Goal: Book appointment/travel/reservation

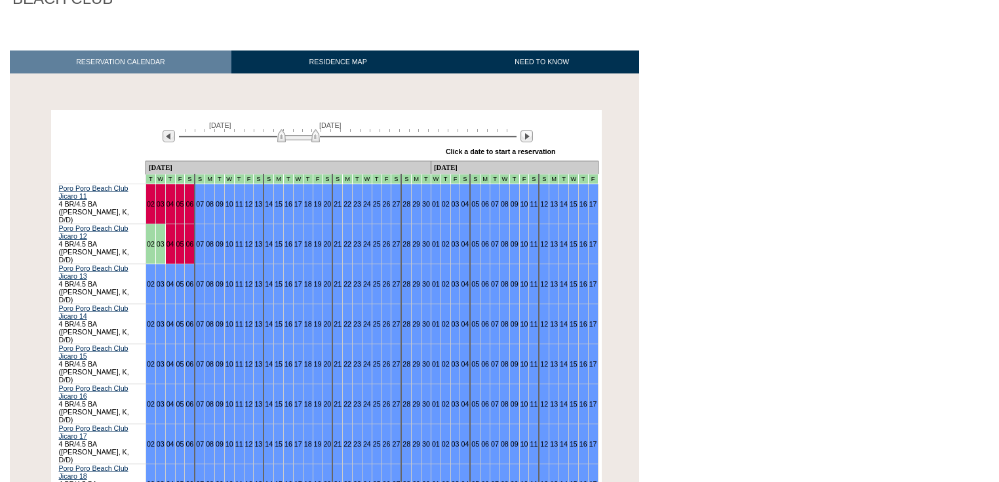
scroll to position [210, 0]
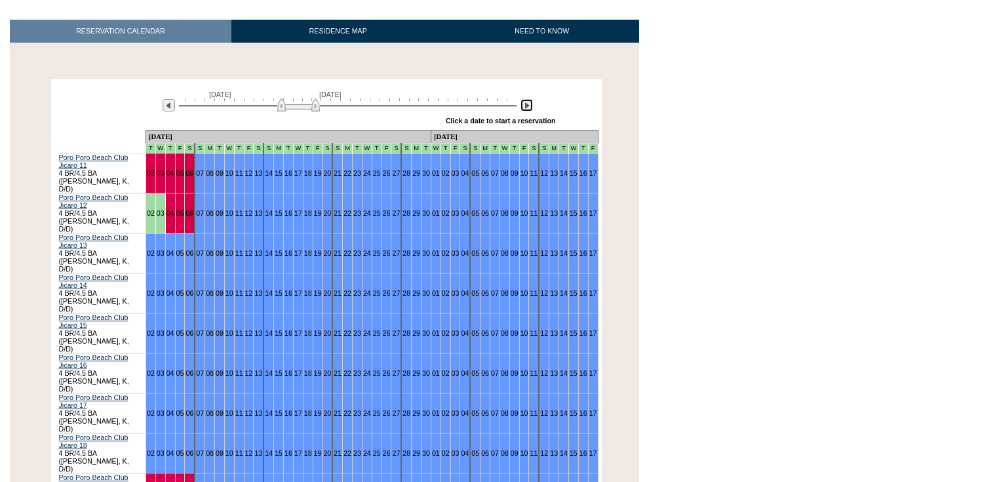
click at [527, 99] on img at bounding box center [527, 105] width 12 height 12
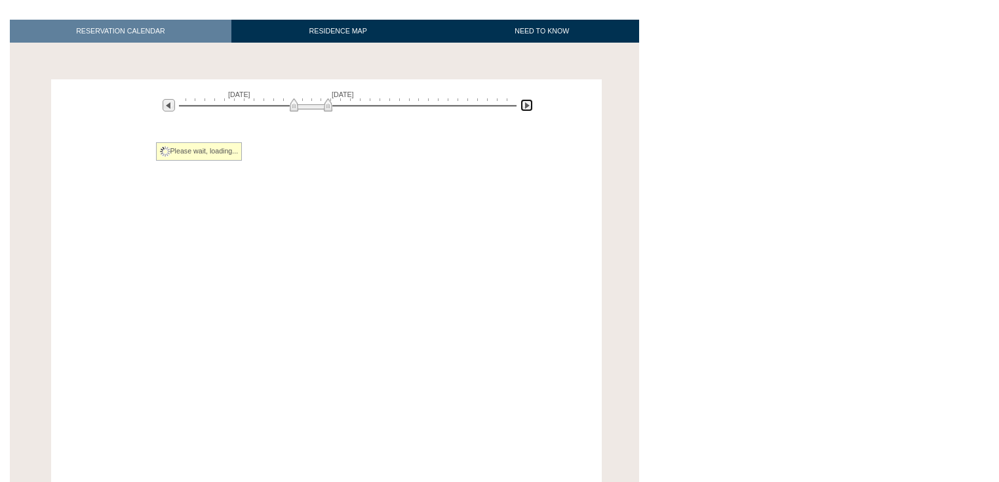
click at [527, 99] on img at bounding box center [527, 105] width 12 height 12
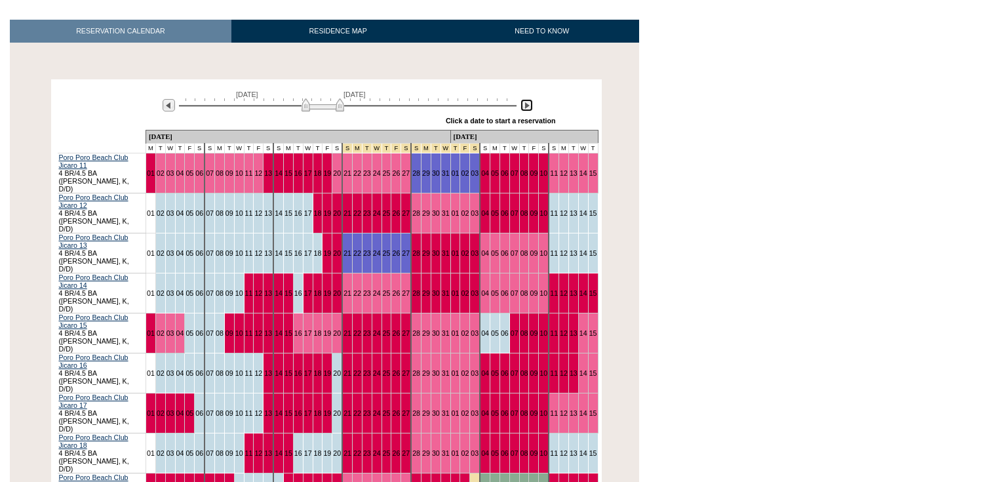
click at [527, 99] on img at bounding box center [527, 105] width 12 height 12
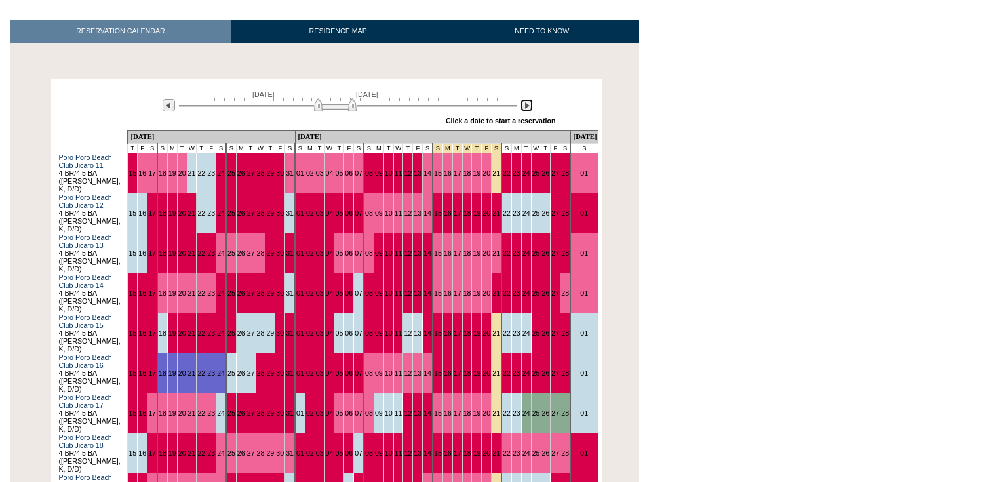
click at [526, 99] on img at bounding box center [527, 105] width 12 height 12
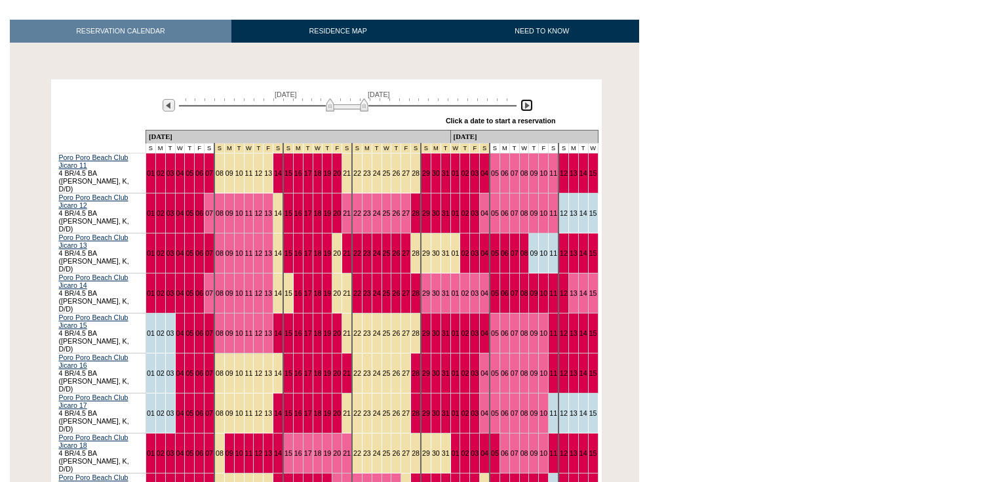
click at [526, 99] on img at bounding box center [527, 105] width 12 height 12
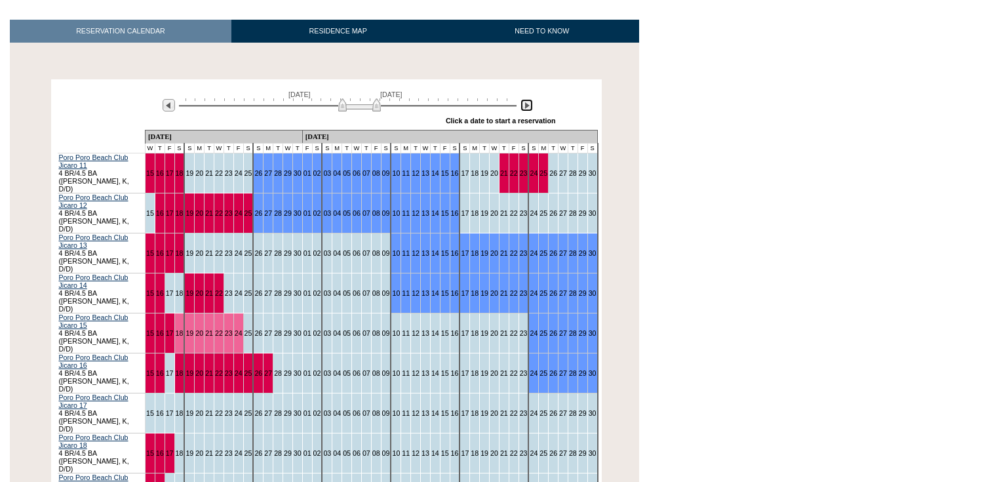
click at [526, 99] on img at bounding box center [527, 105] width 12 height 12
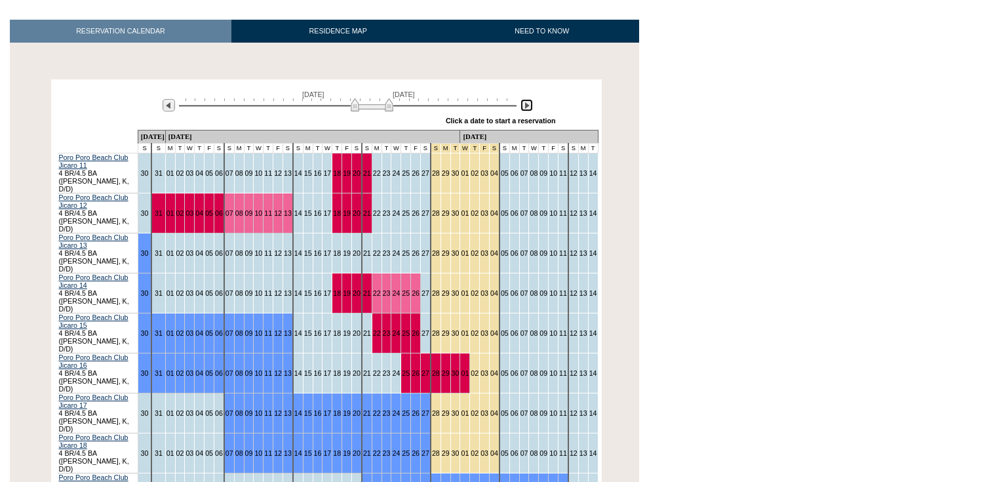
click at [526, 99] on img at bounding box center [527, 105] width 12 height 12
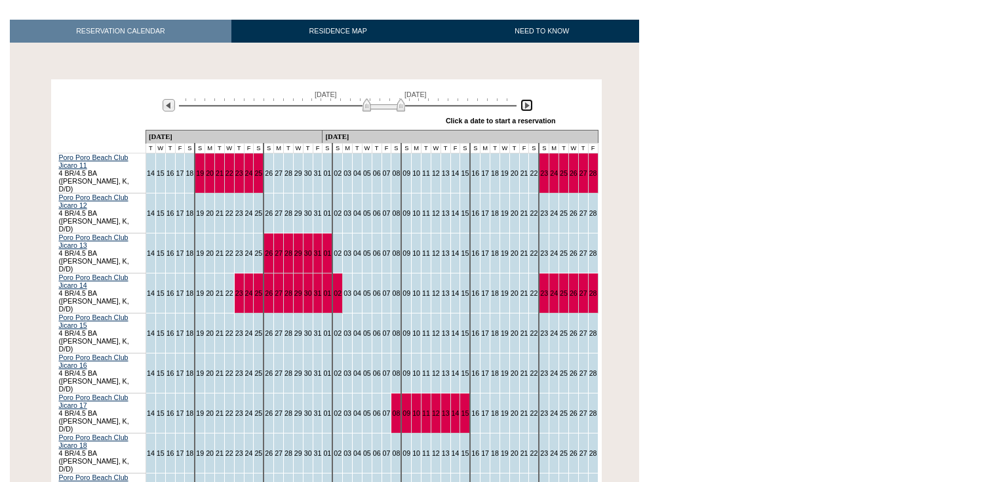
click at [526, 99] on img at bounding box center [527, 105] width 12 height 12
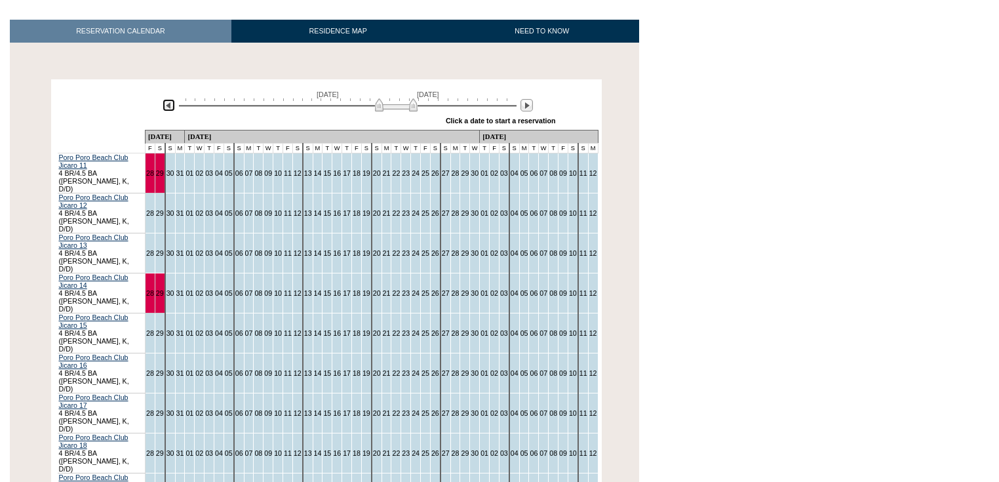
click at [168, 99] on img at bounding box center [169, 105] width 12 height 12
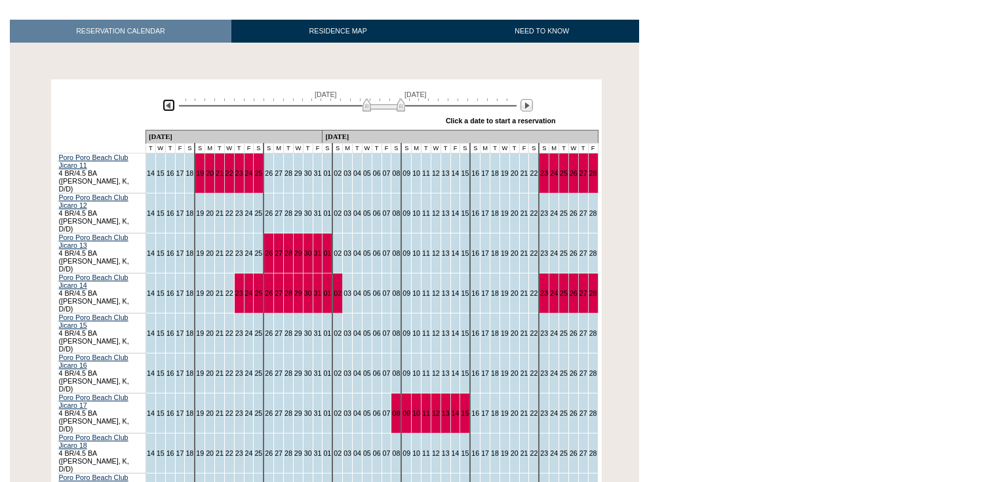
click at [168, 99] on img at bounding box center [169, 105] width 12 height 12
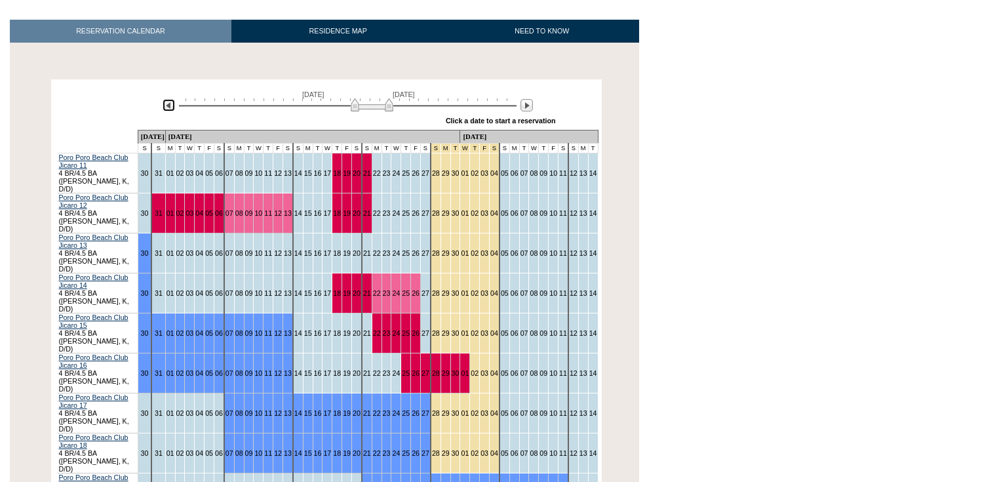
click at [168, 99] on img at bounding box center [169, 105] width 12 height 12
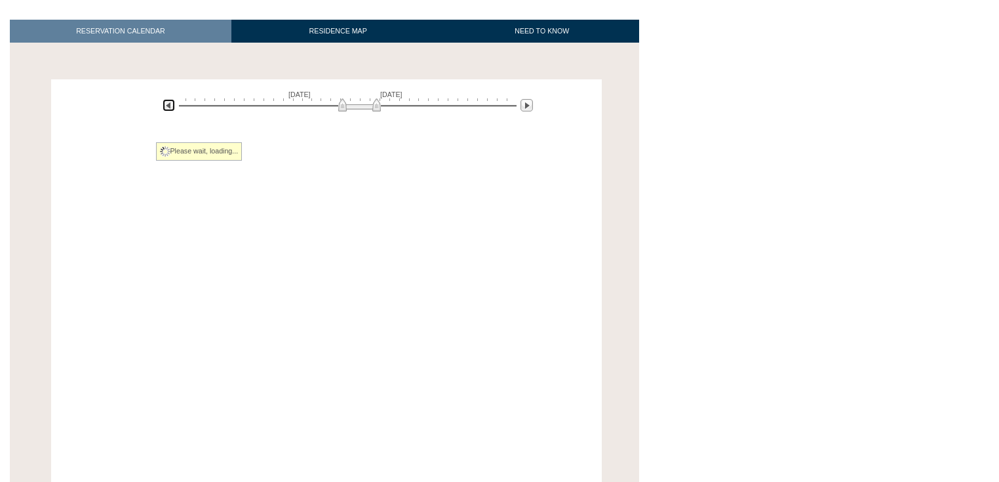
click at [168, 99] on img at bounding box center [169, 105] width 12 height 12
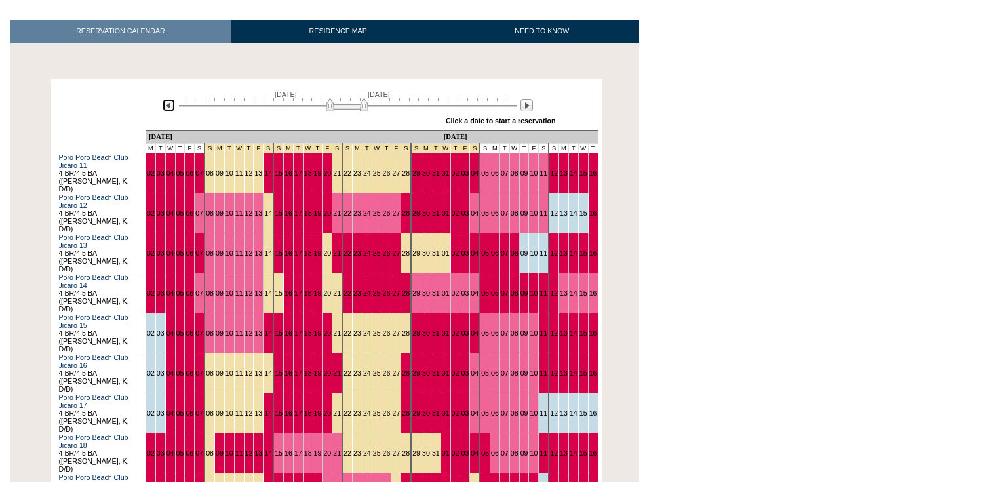
click at [168, 99] on img at bounding box center [169, 105] width 12 height 12
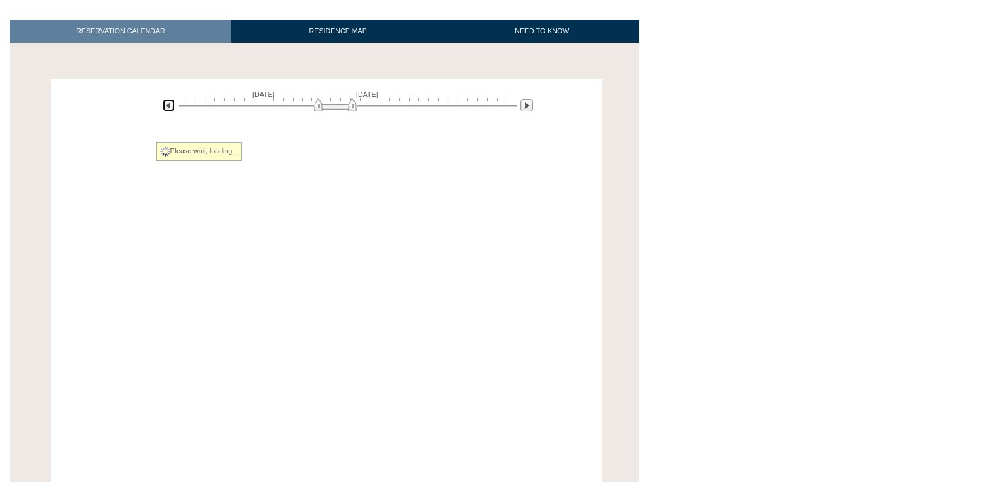
click at [168, 99] on img at bounding box center [169, 105] width 12 height 12
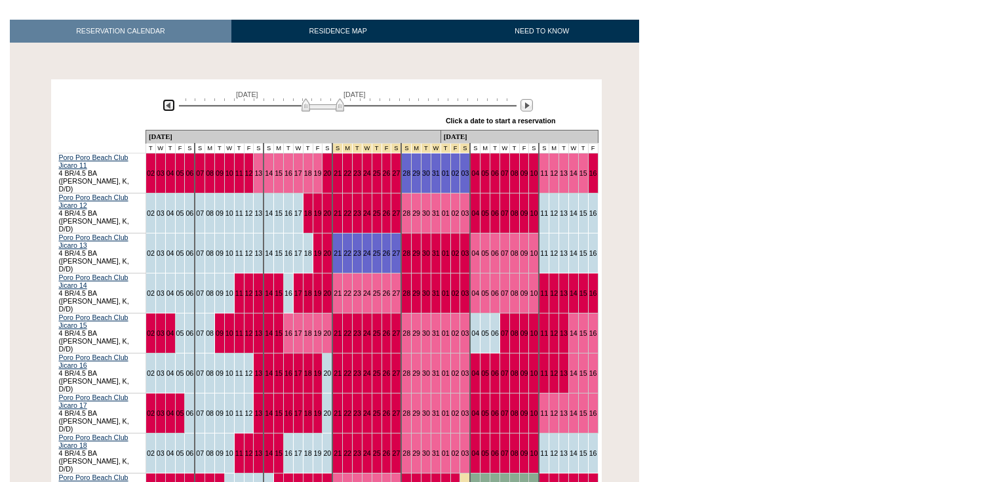
click at [168, 99] on img at bounding box center [169, 105] width 12 height 12
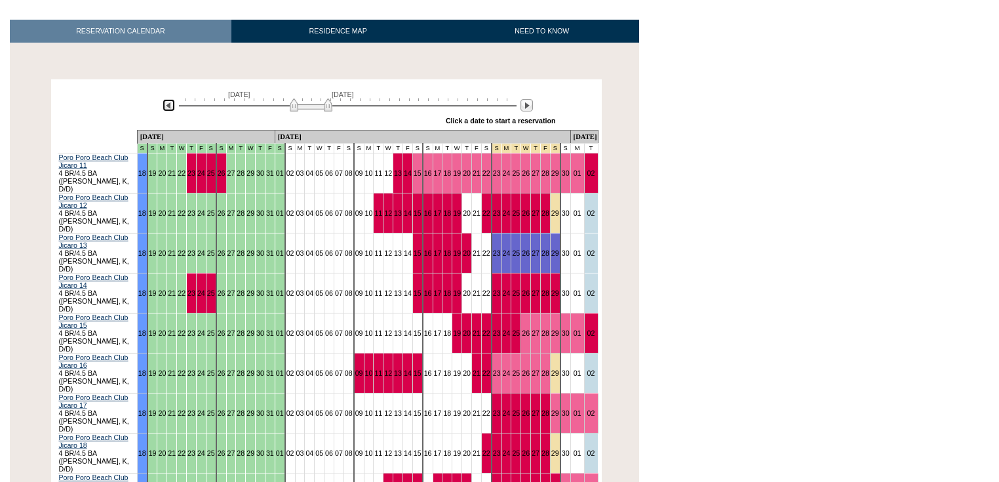
click at [169, 99] on img at bounding box center [169, 105] width 12 height 12
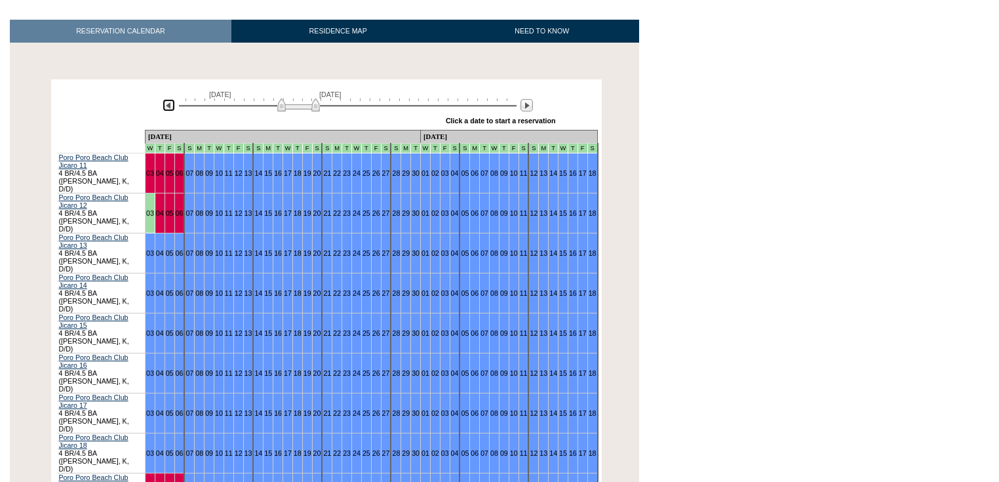
click at [170, 99] on img at bounding box center [169, 105] width 12 height 12
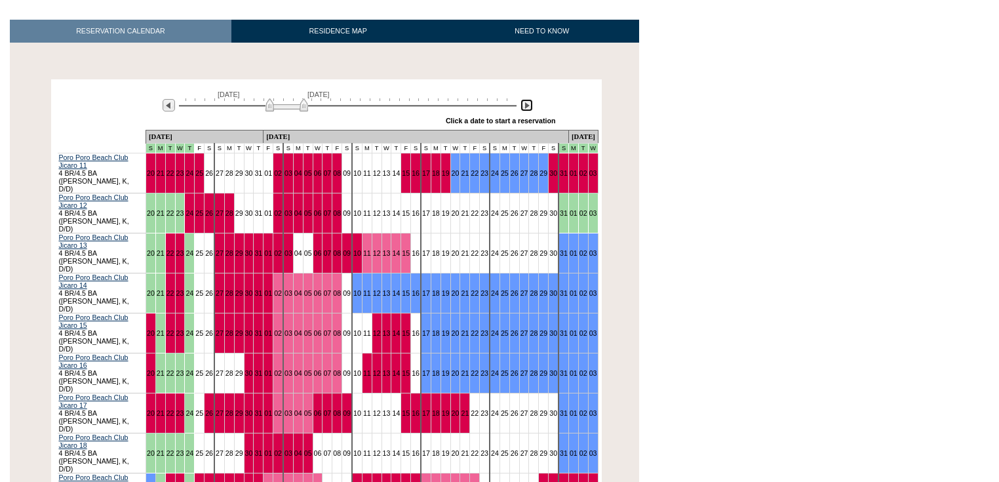
click at [524, 99] on img at bounding box center [527, 105] width 12 height 12
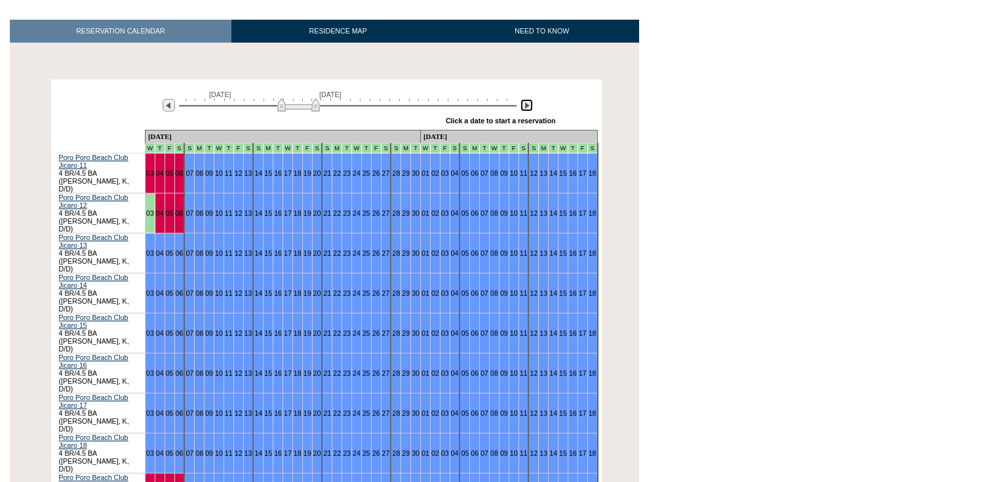
click at [526, 99] on img at bounding box center [527, 105] width 12 height 12
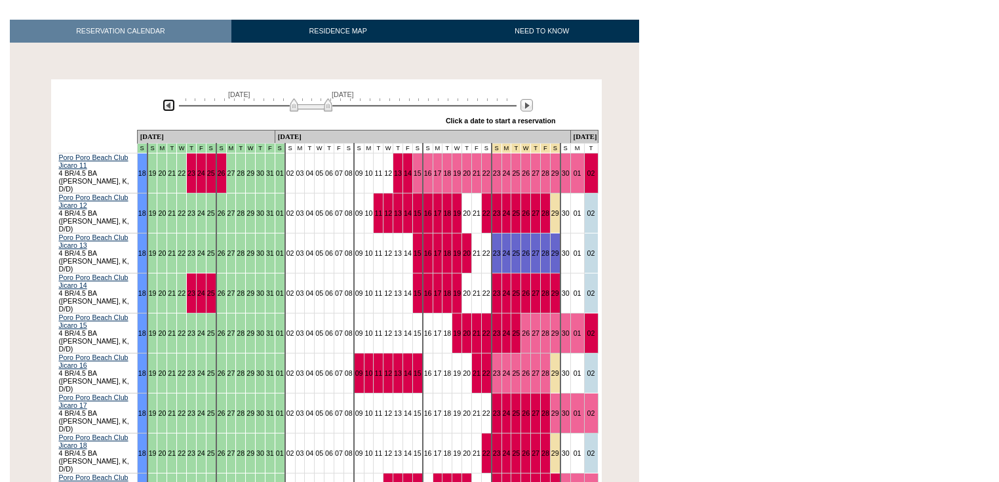
click at [168, 99] on img at bounding box center [169, 105] width 12 height 12
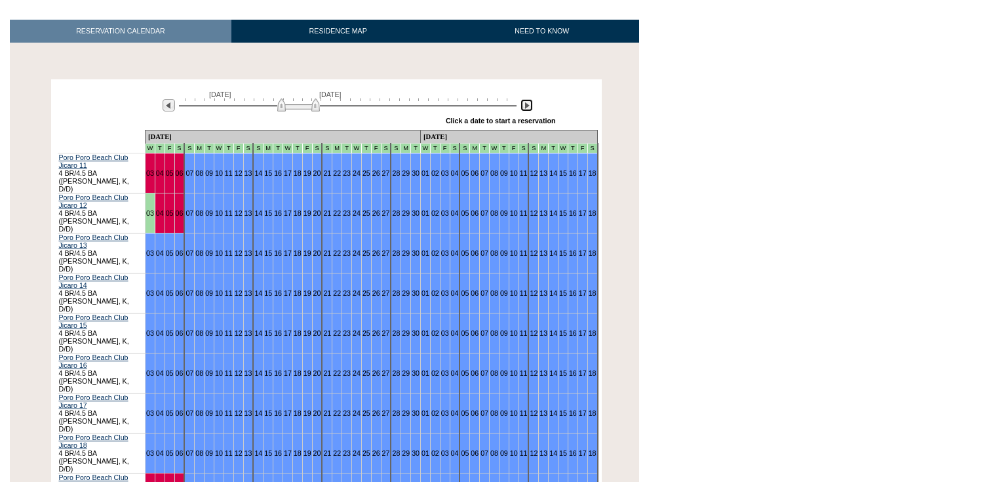
click at [526, 99] on img at bounding box center [527, 105] width 12 height 12
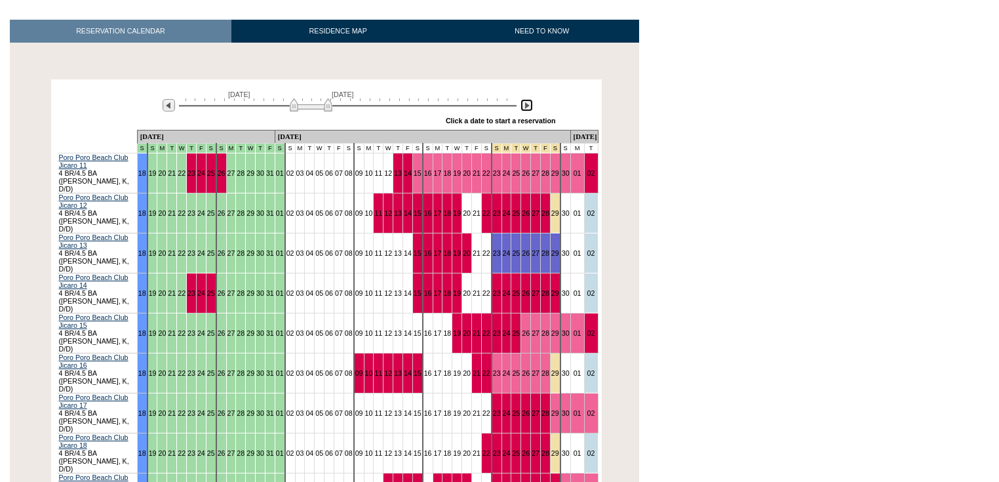
click at [525, 99] on img at bounding box center [527, 105] width 12 height 12
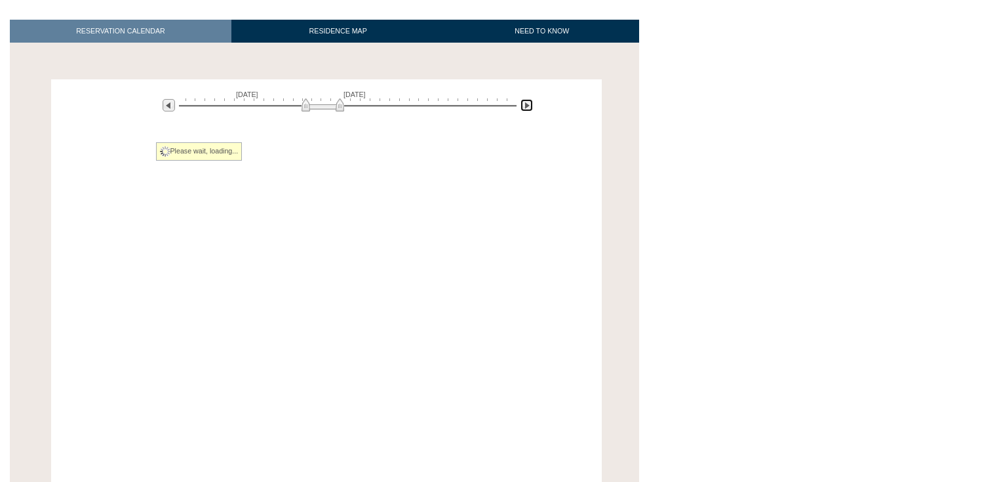
click at [525, 99] on img at bounding box center [527, 105] width 12 height 12
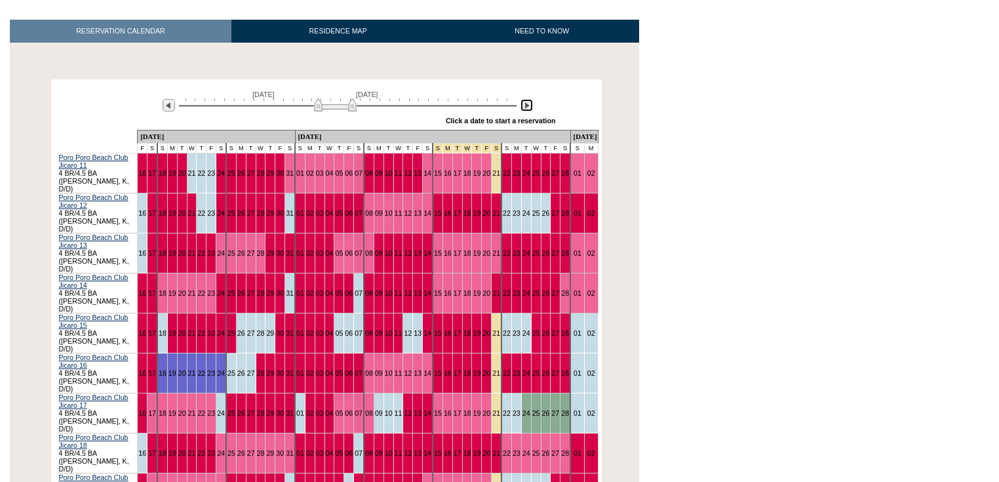
click at [525, 99] on img at bounding box center [527, 105] width 12 height 12
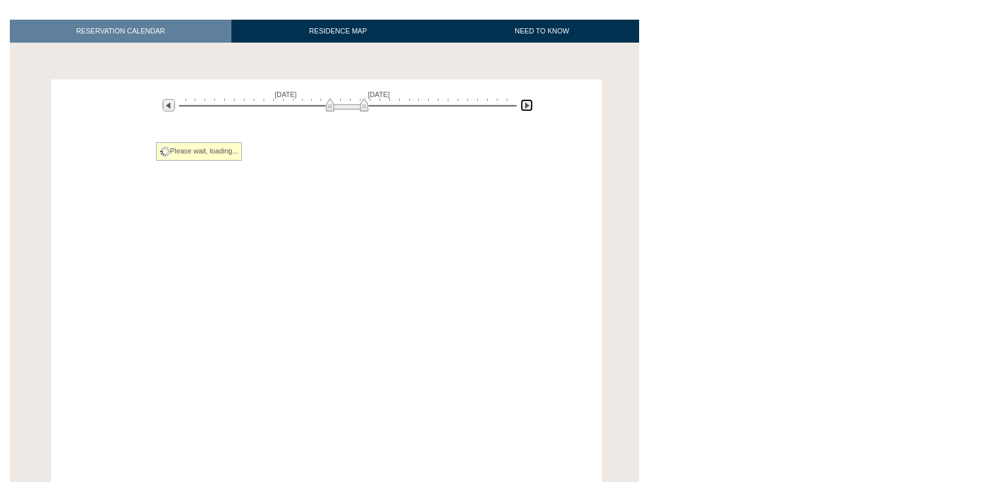
click at [525, 99] on img at bounding box center [527, 105] width 12 height 12
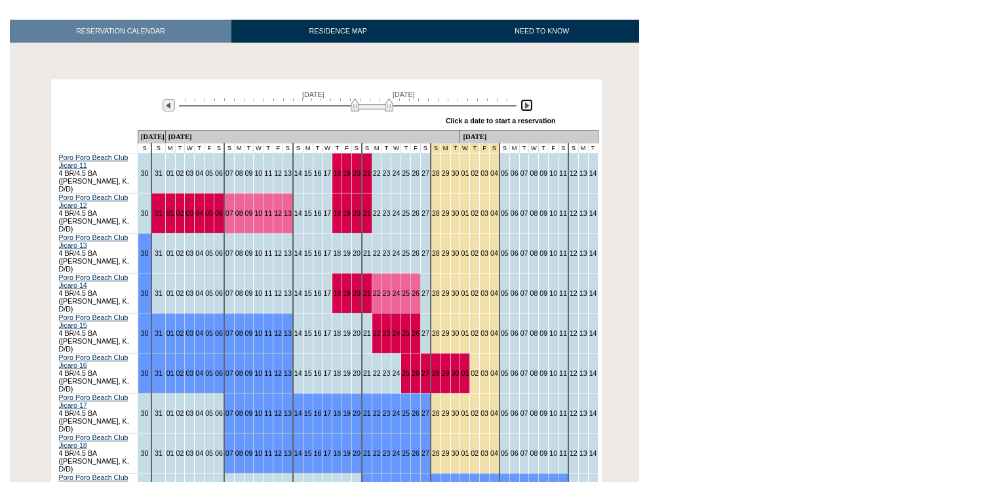
click at [525, 99] on img at bounding box center [527, 105] width 12 height 12
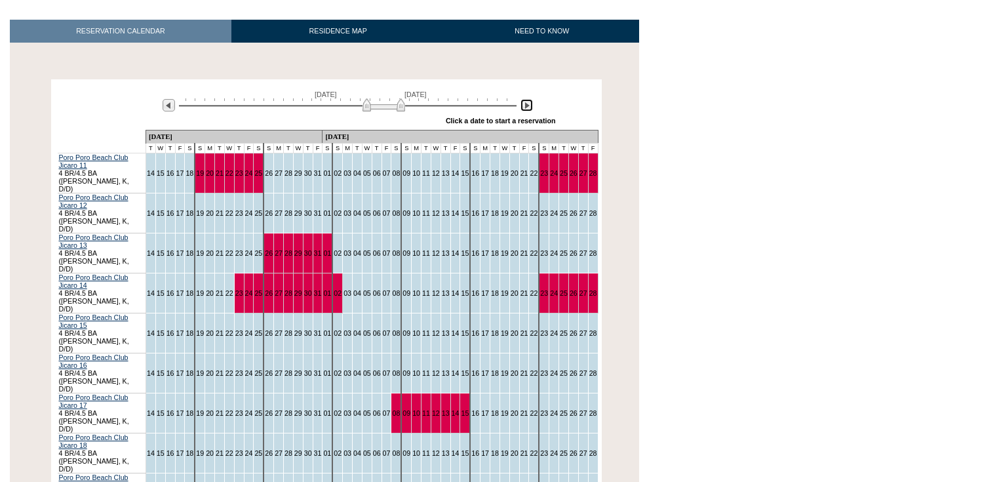
click at [525, 99] on img at bounding box center [527, 105] width 12 height 12
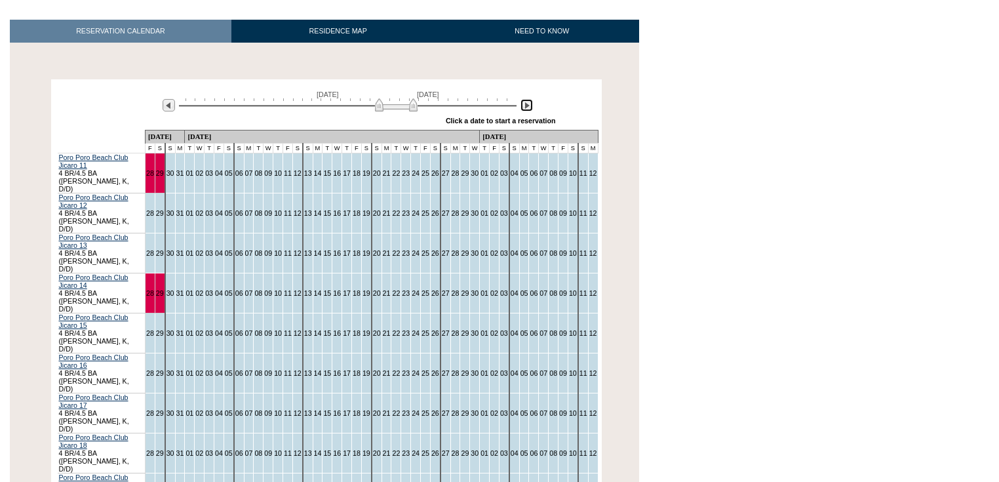
click at [527, 99] on img at bounding box center [527, 105] width 12 height 12
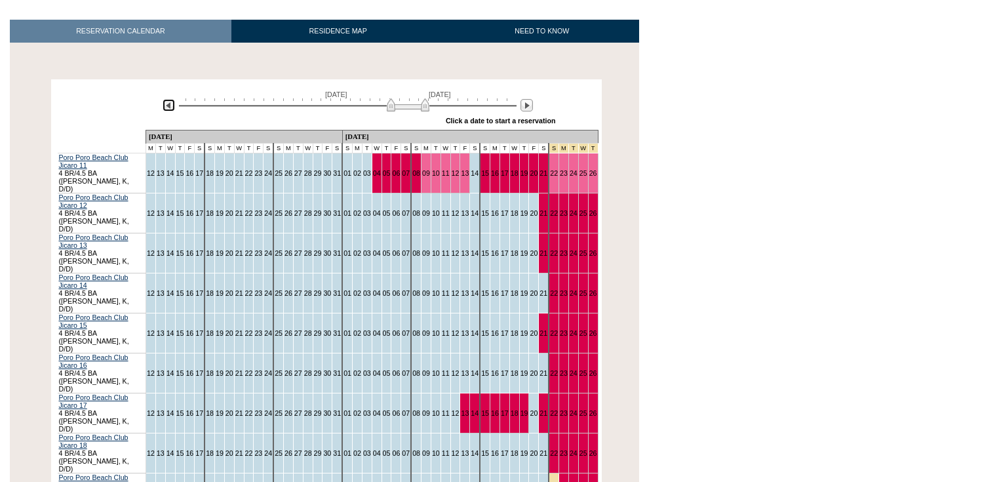
click at [164, 99] on img at bounding box center [169, 105] width 12 height 12
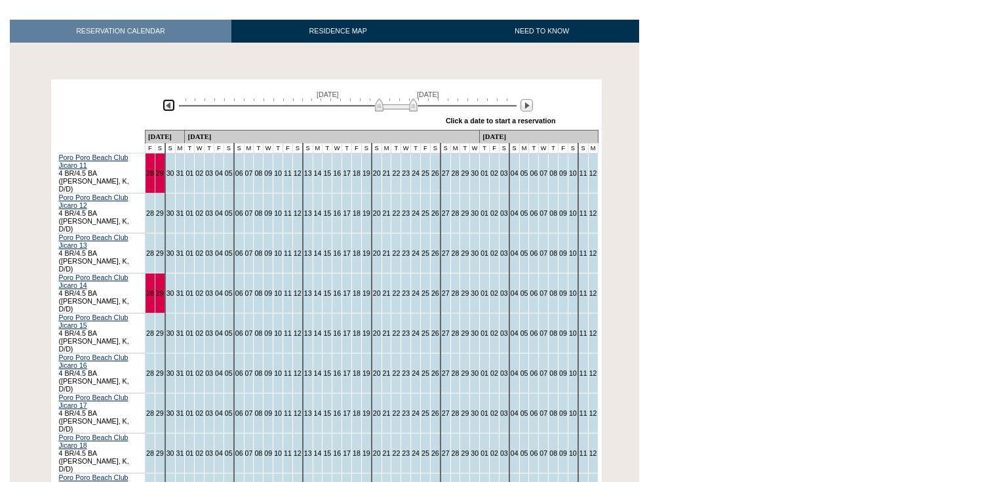
click at [164, 99] on img at bounding box center [169, 105] width 12 height 12
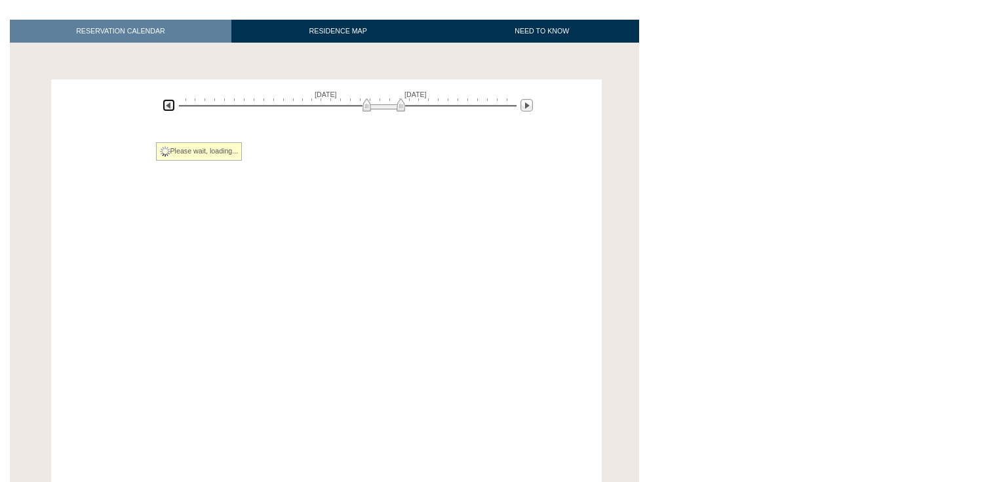
click at [165, 99] on img at bounding box center [169, 105] width 12 height 12
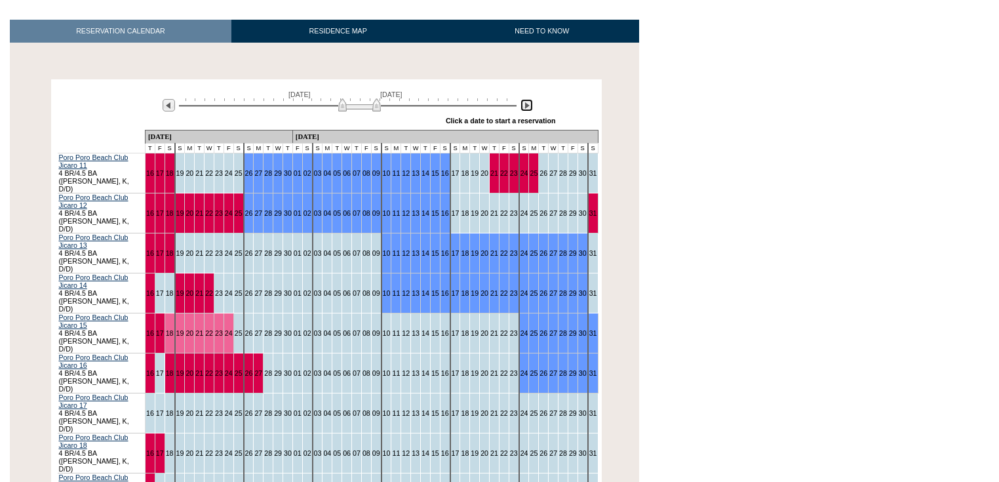
click at [528, 99] on img at bounding box center [527, 105] width 12 height 12
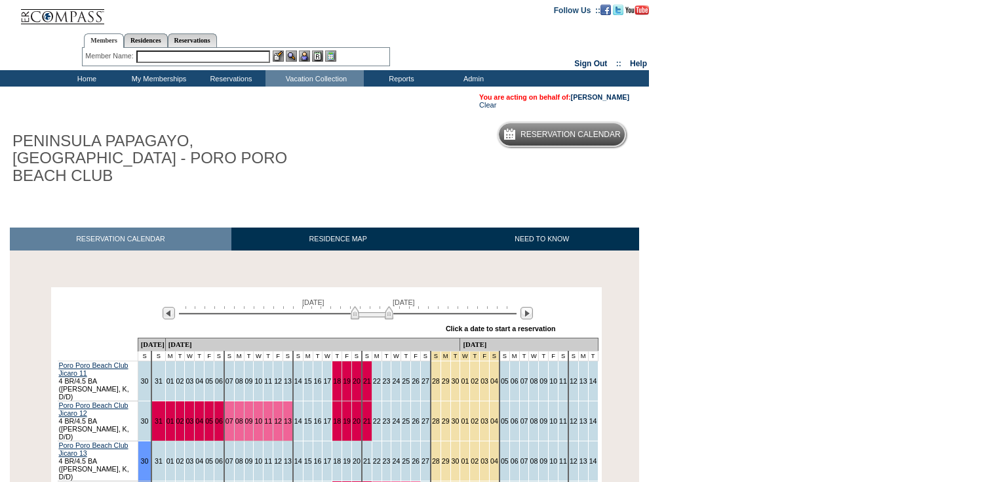
scroll to position [0, 0]
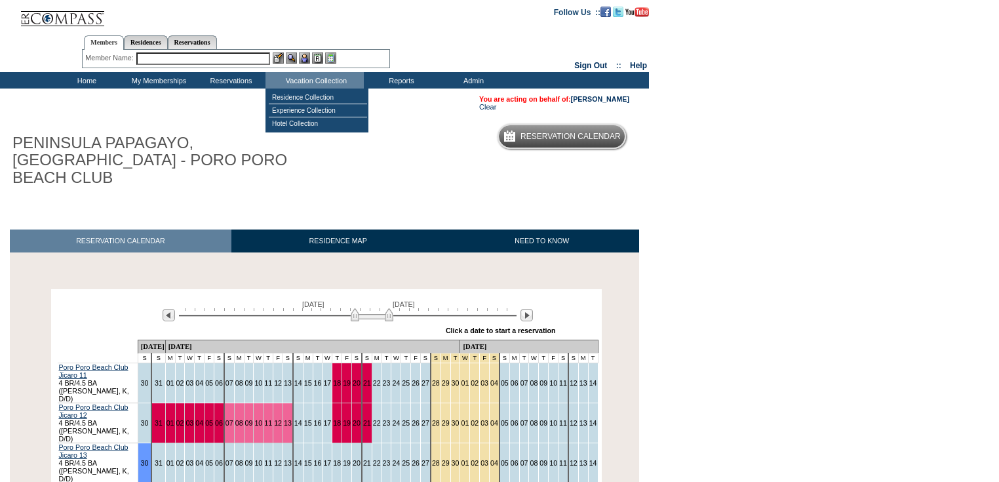
click at [246, 55] on input "text" at bounding box center [203, 58] width 134 height 12
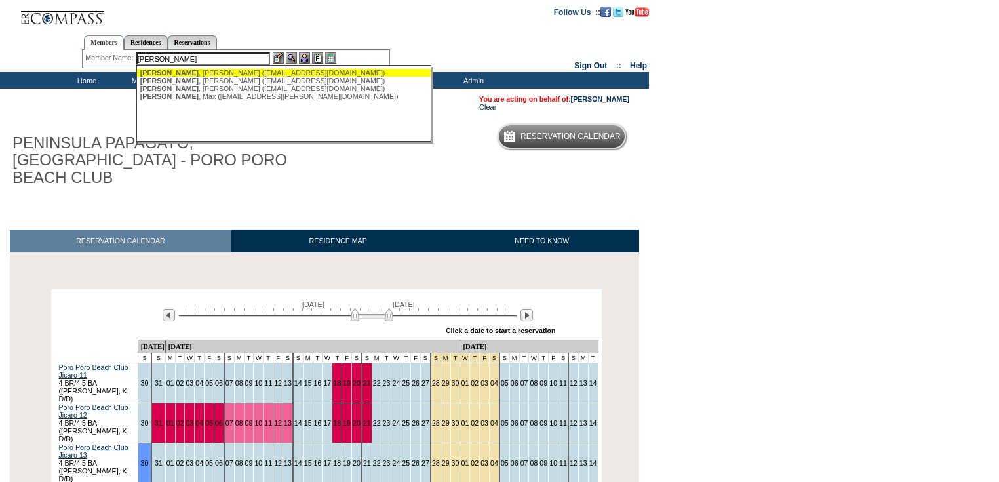
click at [235, 74] on div "[PERSON_NAME] ([EMAIL_ADDRESS][DOMAIN_NAME])" at bounding box center [284, 73] width 288 height 8
type input "[PERSON_NAME] ([EMAIL_ADDRESS][DOMAIN_NAME])"
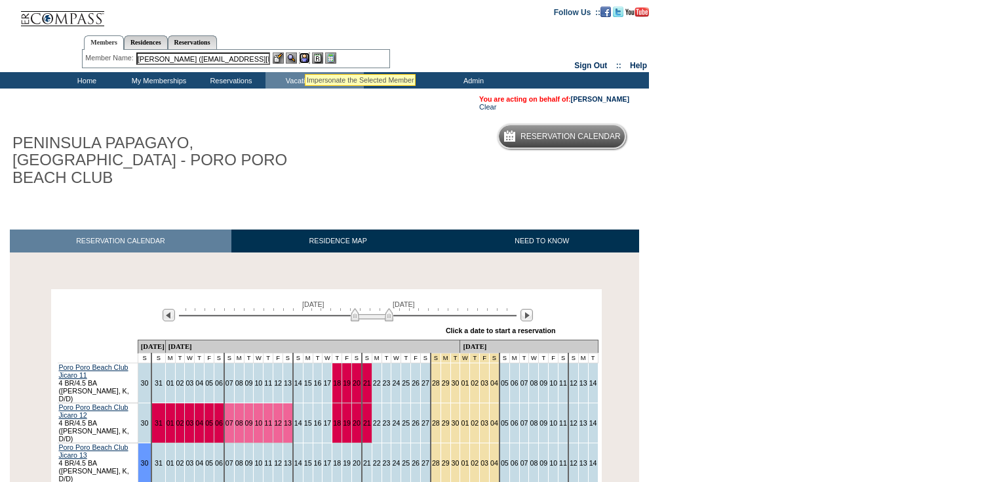
drag, startPoint x: 305, startPoint y: 58, endPoint x: 316, endPoint y: 63, distance: 12.3
click at [305, 58] on img at bounding box center [304, 57] width 11 height 11
click at [615, 98] on link "[PERSON_NAME]" at bounding box center [600, 99] width 58 height 8
